Goal: Find specific page/section: Find specific page/section

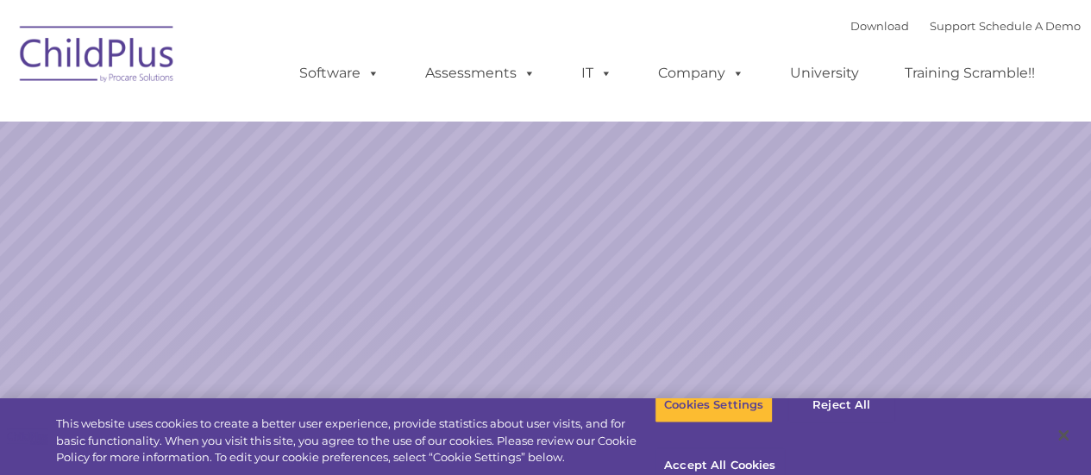
select select "MEDIUM"
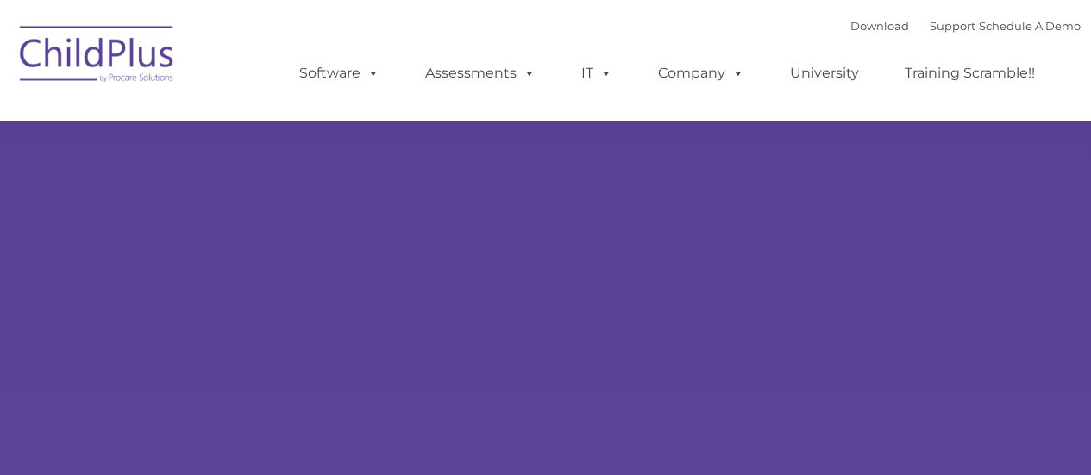
type input ""
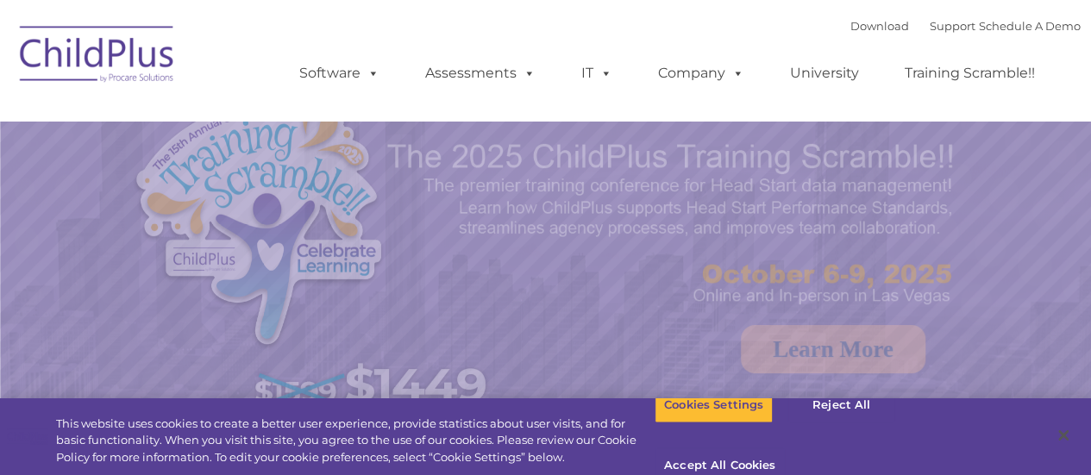
select select "MEDIUM"
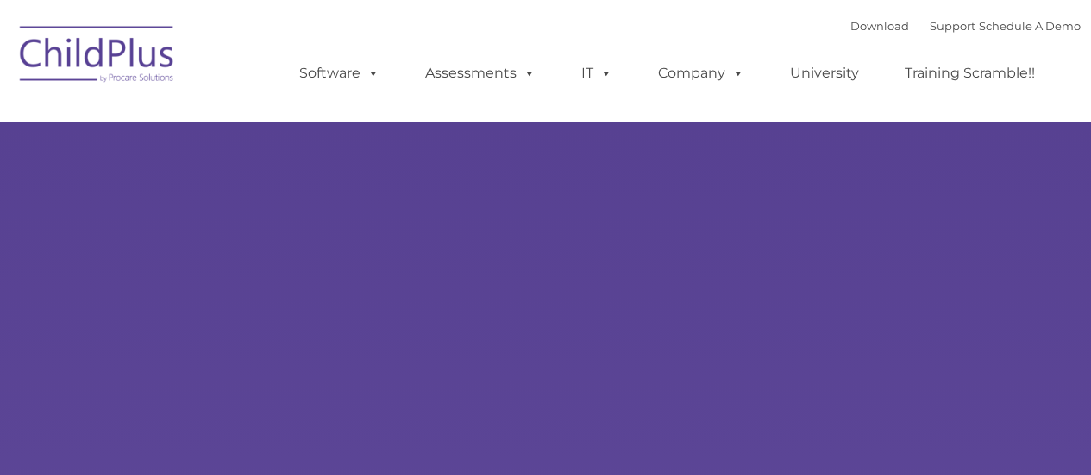
type input ""
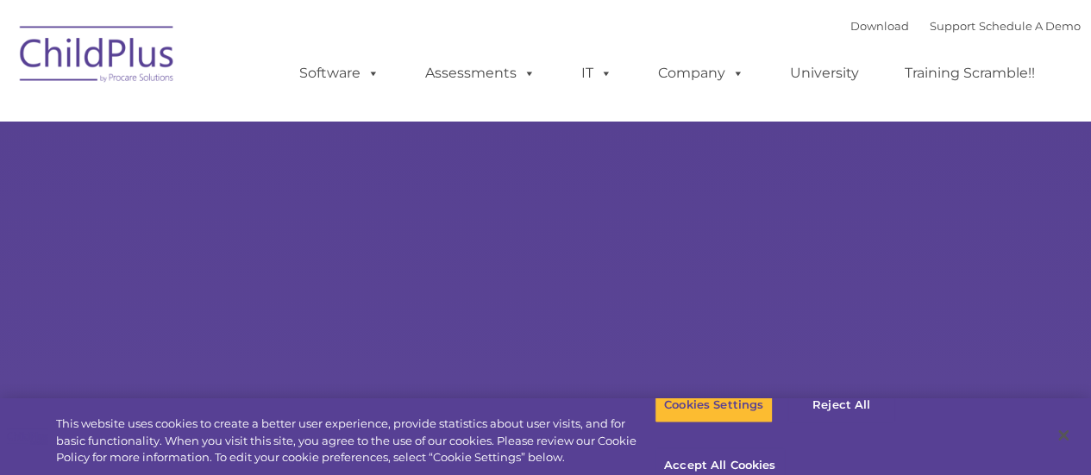
select select "MEDIUM"
